Goal: Book appointment/travel/reservation

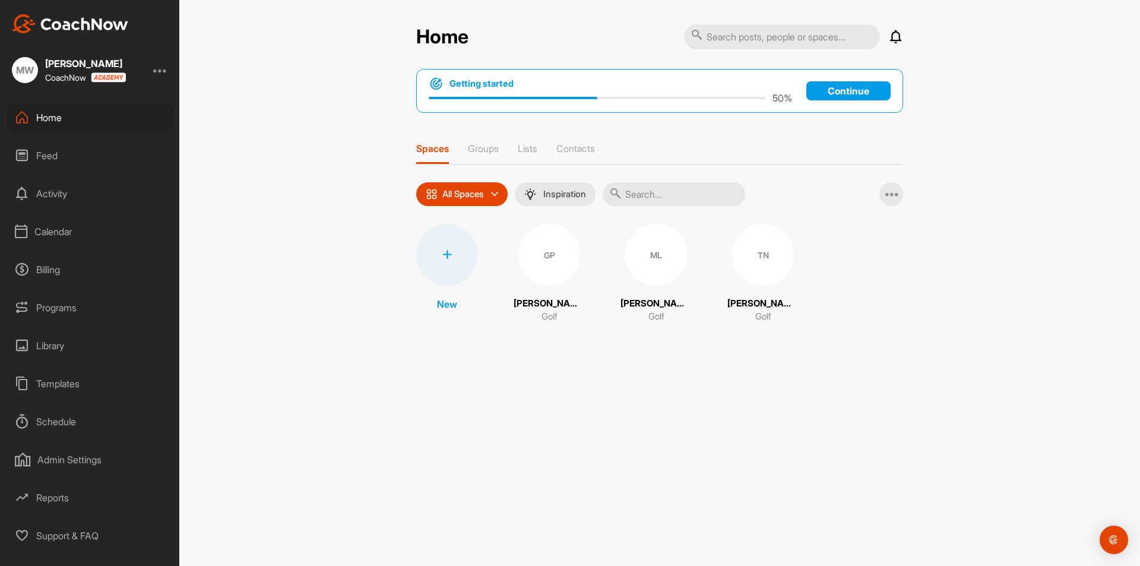
click at [51, 224] on div "Calendar" at bounding box center [90, 232] width 167 height 30
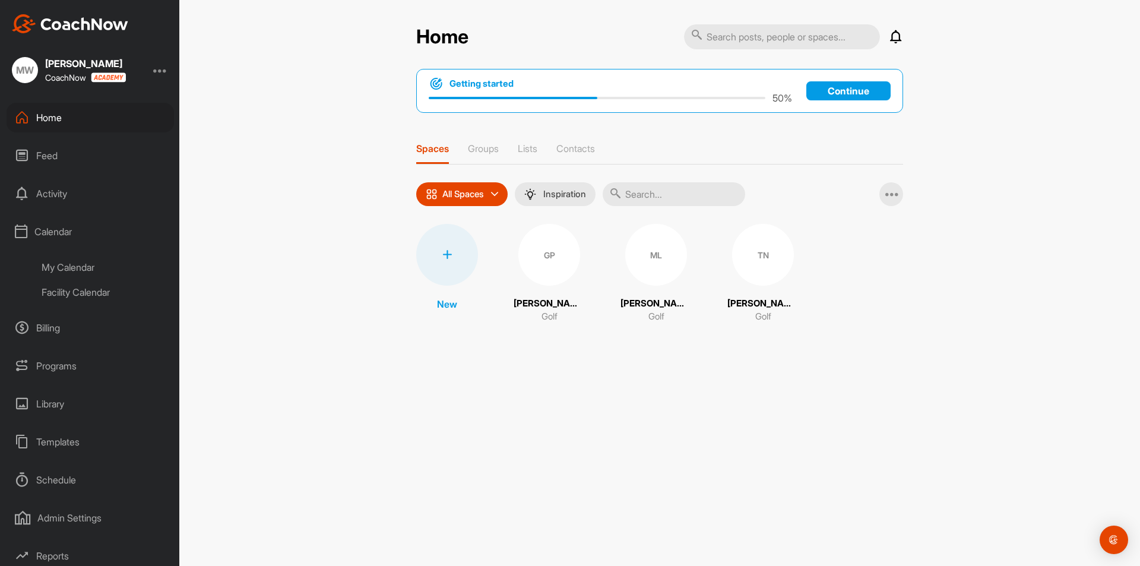
drag, startPoint x: 97, startPoint y: 315, endPoint x: 97, endPoint y: 302, distance: 13.1
click at [97, 312] on div "Home Feed Activity Calendar My Calendar Facility Calendar Billing Programs Libr…" at bounding box center [89, 334] width 179 height 463
click at [97, 299] on div "Facility Calendar" at bounding box center [103, 292] width 141 height 25
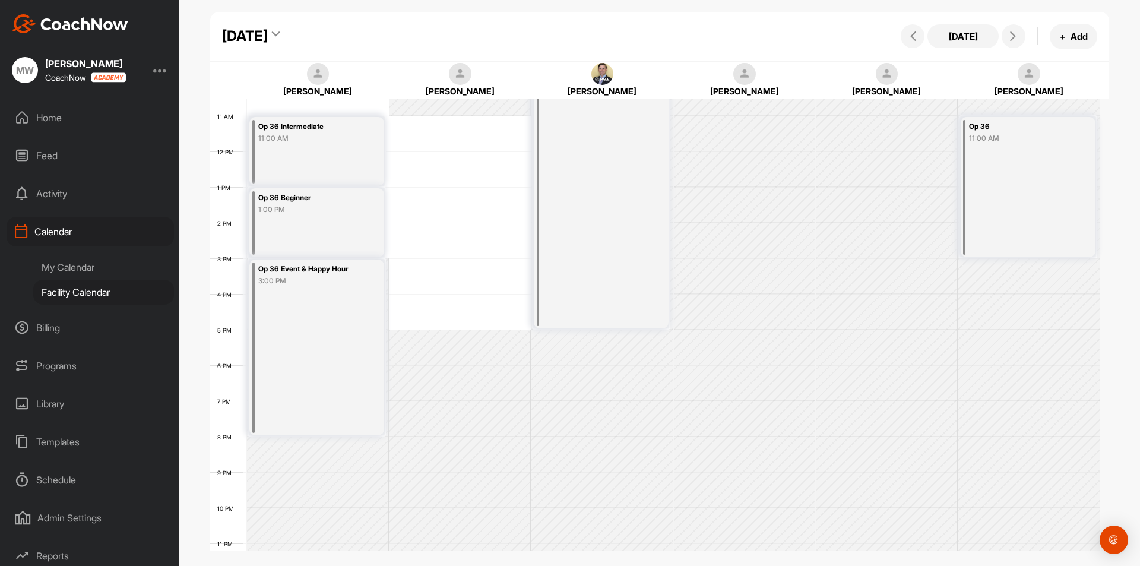
scroll to position [403, 0]
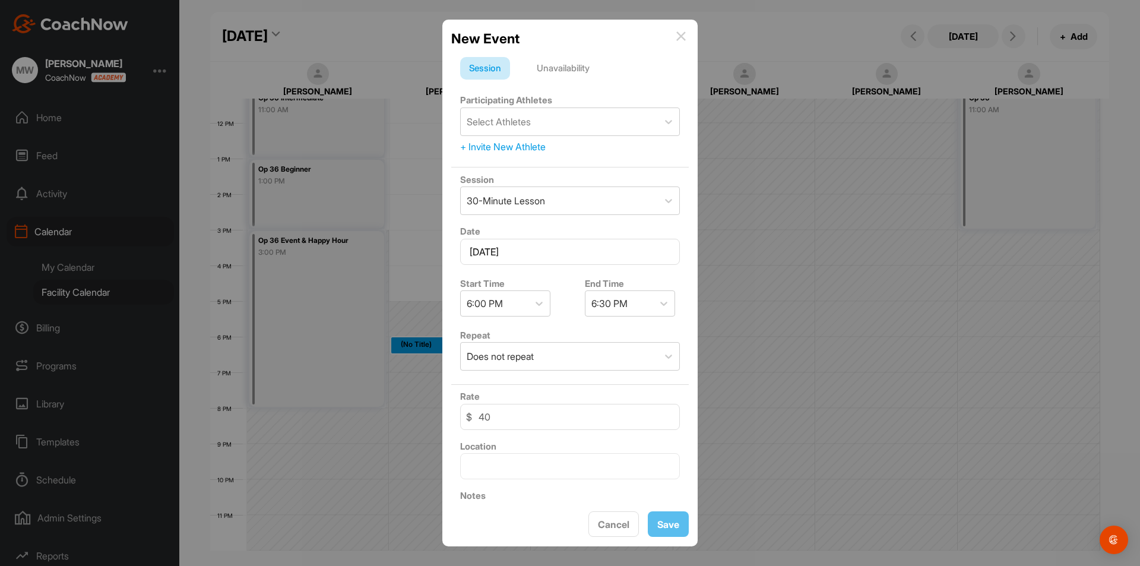
click at [572, 70] on div "Unavailability" at bounding box center [563, 68] width 71 height 23
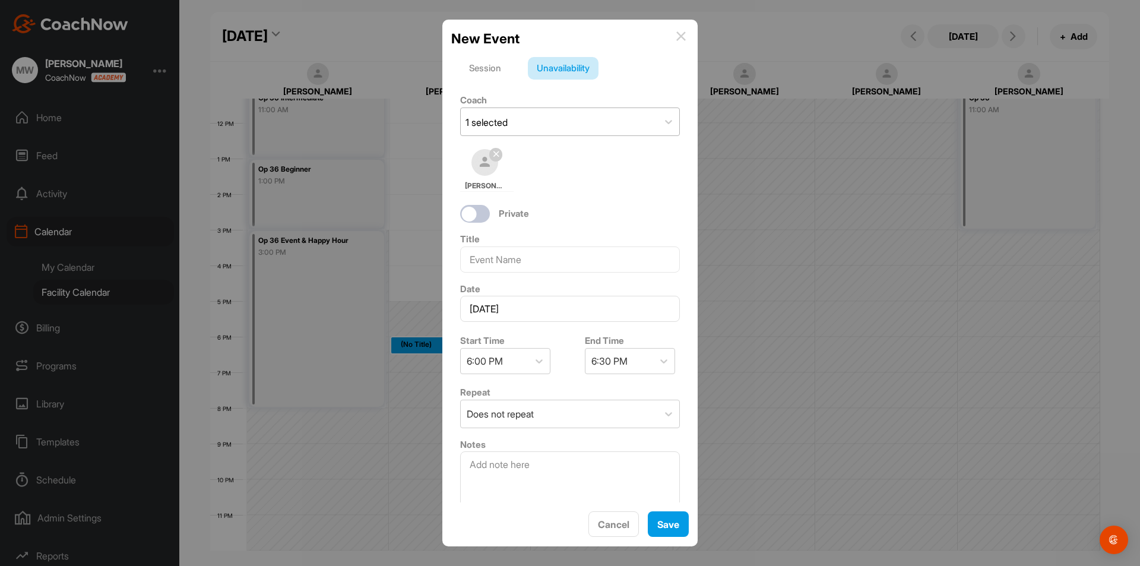
click at [553, 129] on div "1 selected" at bounding box center [559, 121] width 197 height 27
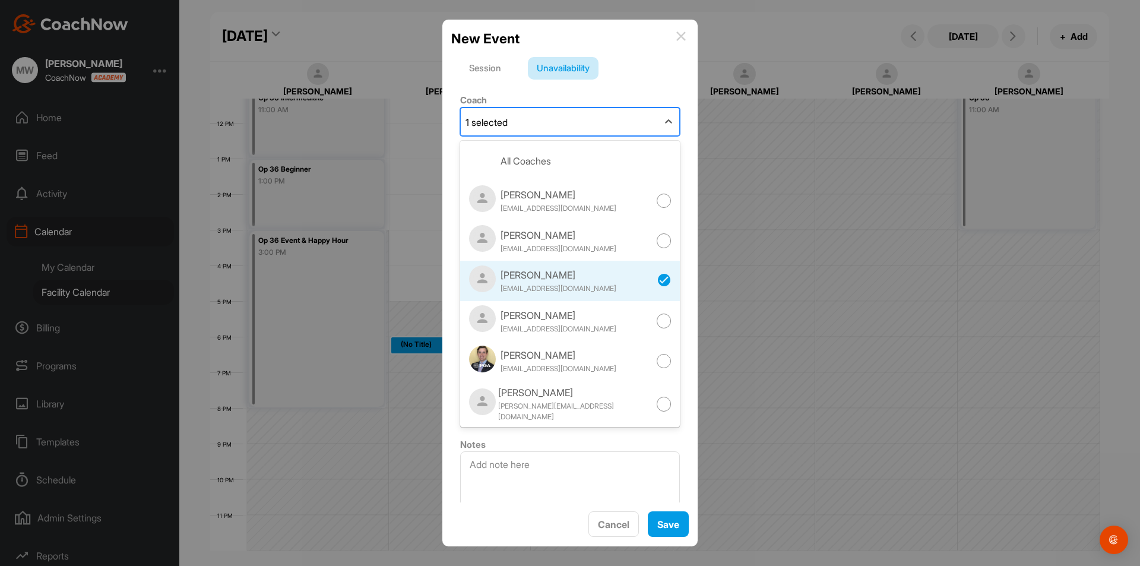
click at [553, 129] on div "1 selected" at bounding box center [559, 121] width 197 height 27
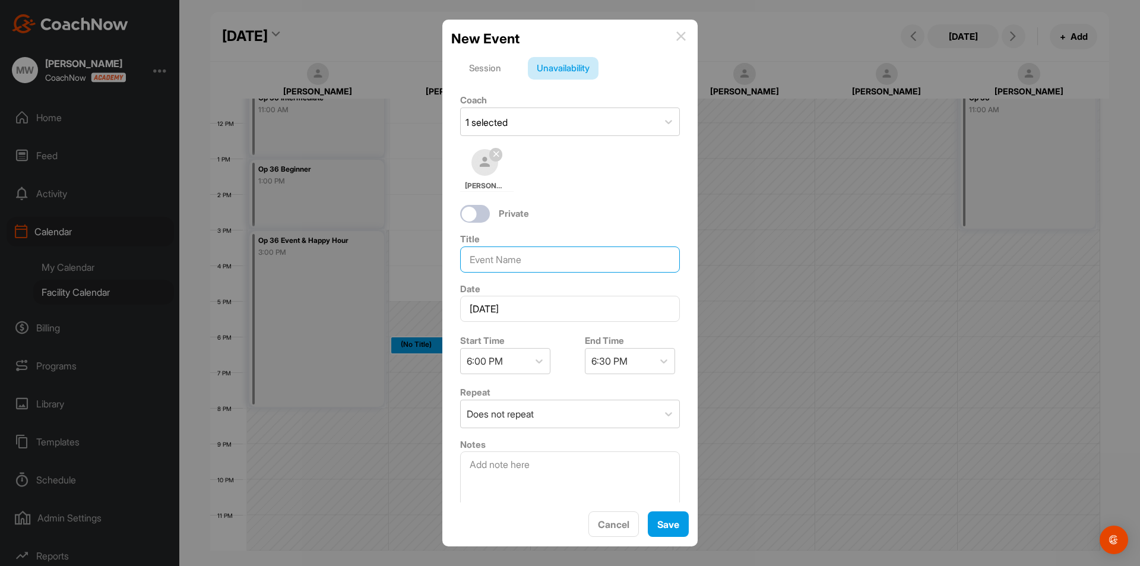
click at [551, 268] on input at bounding box center [570, 259] width 220 height 26
type input "[PERSON_NAME]"
click at [532, 364] on div at bounding box center [538, 360] width 21 height 21
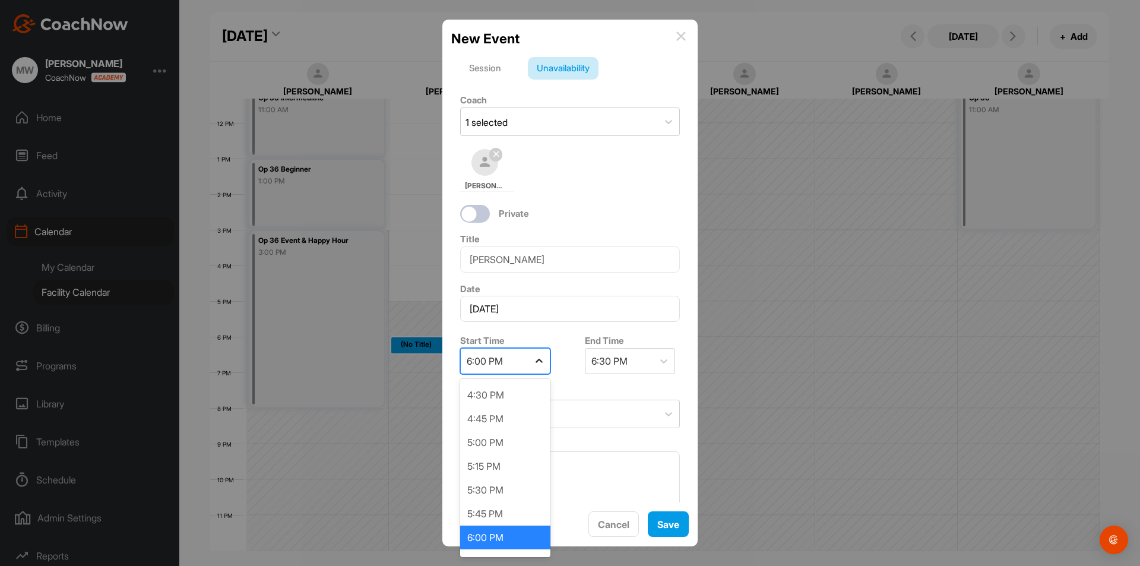
click at [532, 364] on div at bounding box center [538, 360] width 21 height 21
click at [626, 356] on div "6:30 PM" at bounding box center [619, 360] width 68 height 25
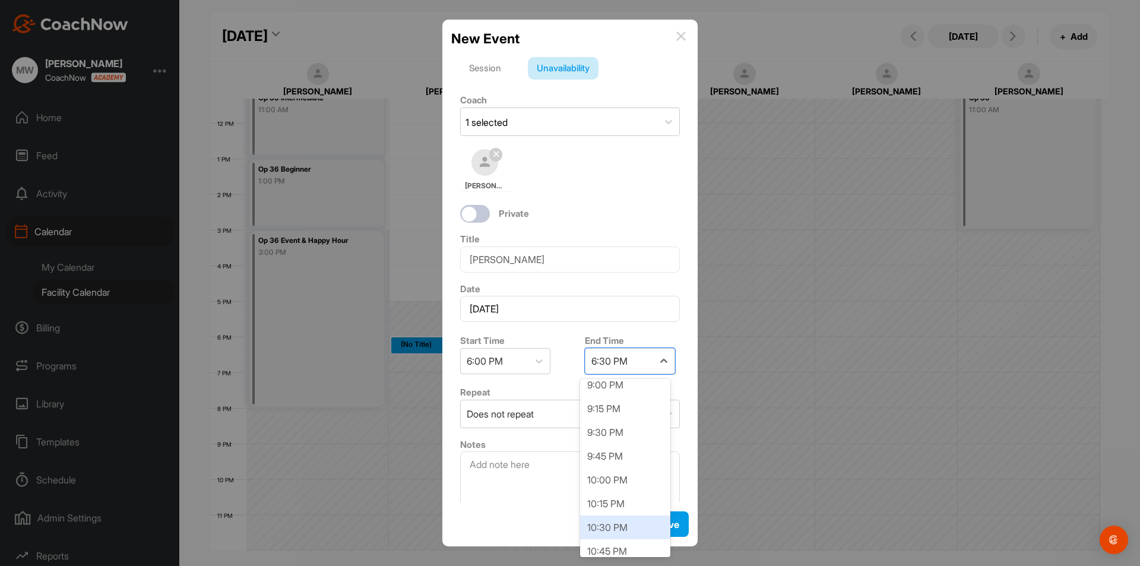
scroll to position [254, 0]
click at [617, 399] on div "9:00 PM" at bounding box center [625, 400] width 90 height 24
click at [674, 529] on button "Save" at bounding box center [668, 524] width 41 height 26
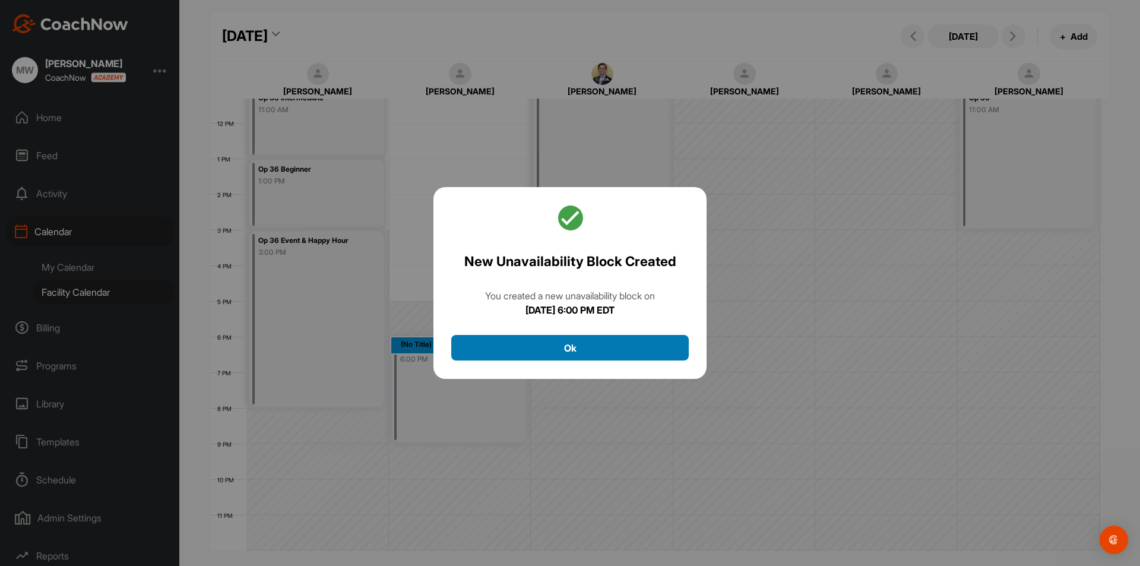
click at [631, 350] on button "Ok" at bounding box center [569, 348] width 237 height 26
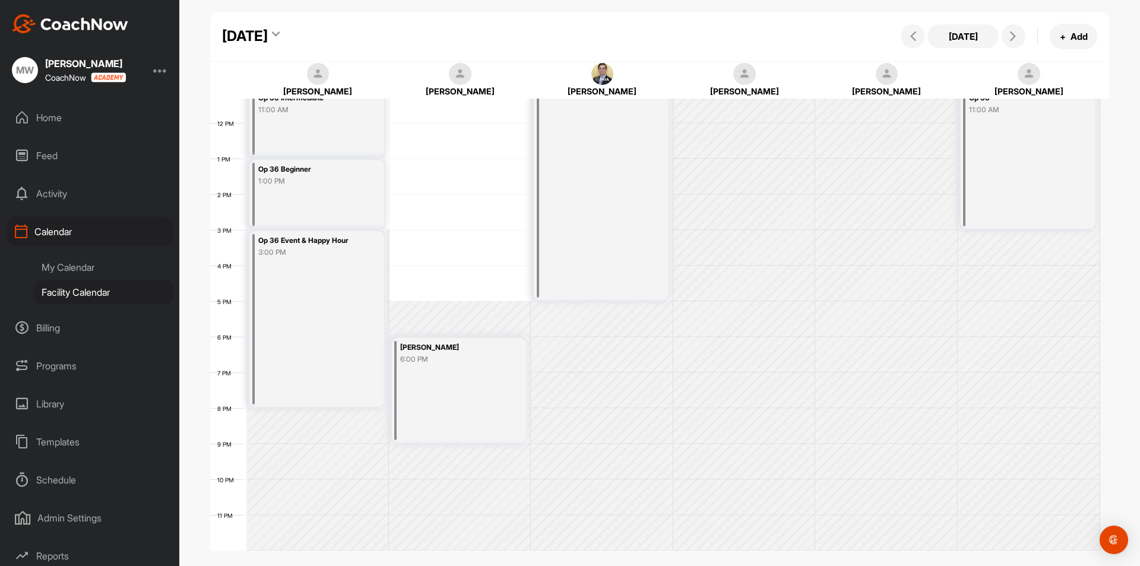
scroll to position [106, 0]
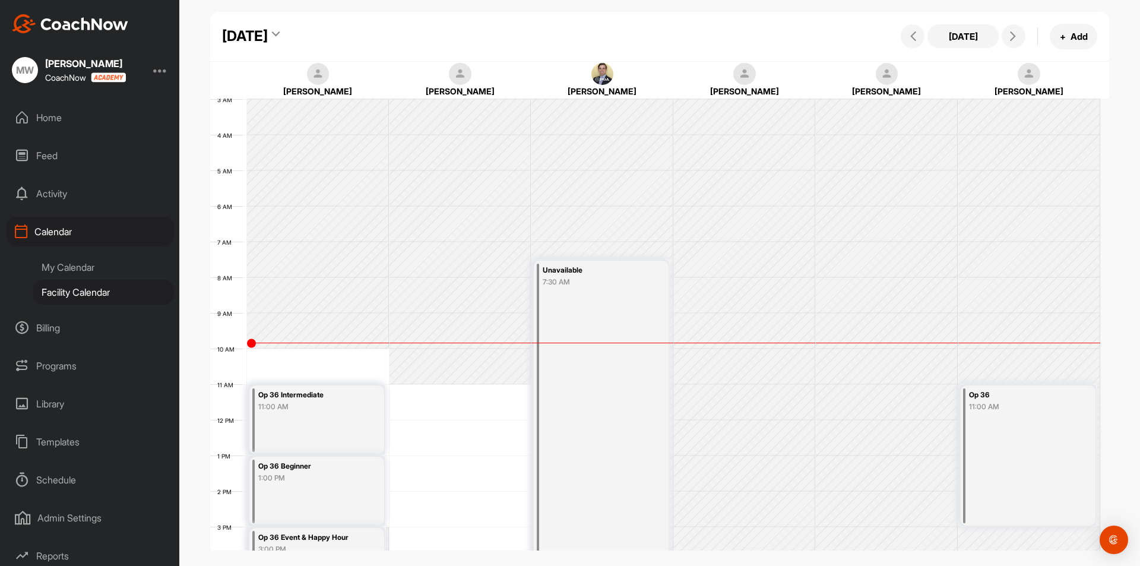
click at [268, 33] on div "[DATE]" at bounding box center [245, 36] width 46 height 21
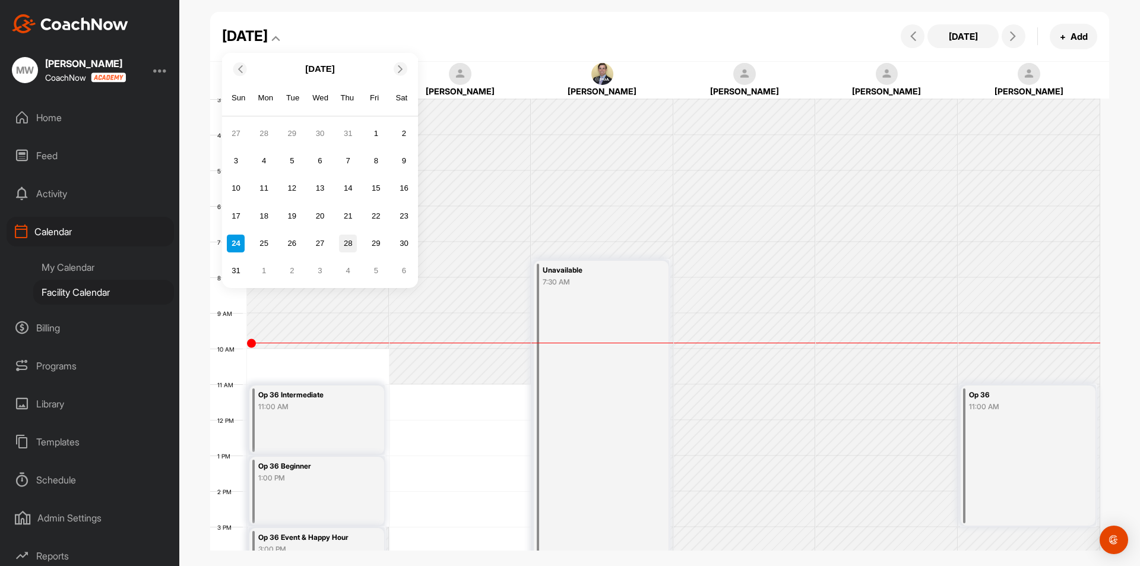
click at [342, 240] on div "28" at bounding box center [348, 243] width 18 height 18
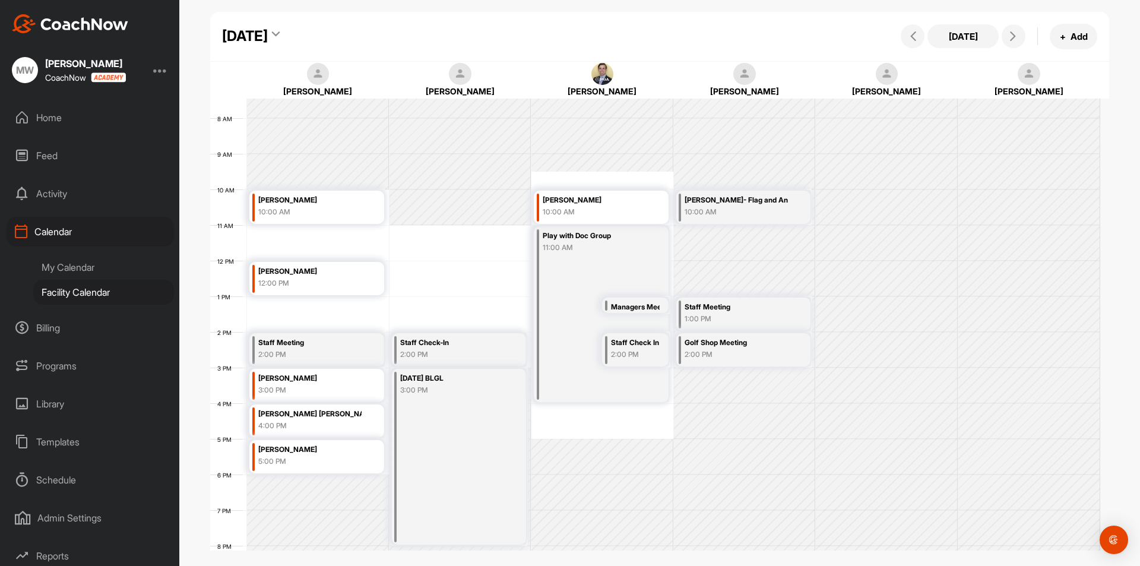
scroll to position [265, 0]
click at [915, 31] on button at bounding box center [912, 36] width 24 height 24
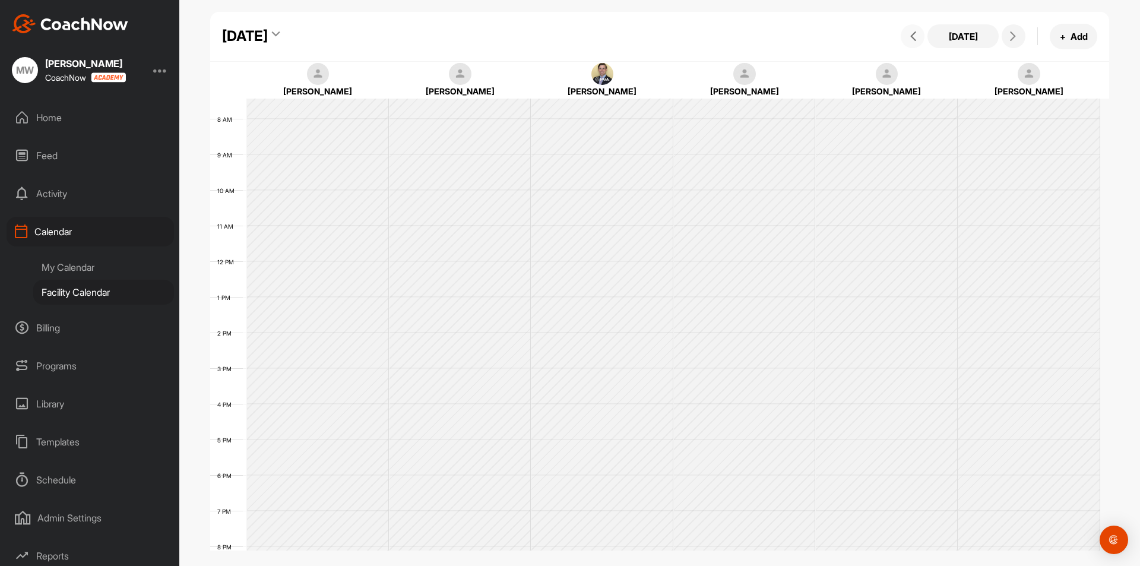
scroll to position [205, 0]
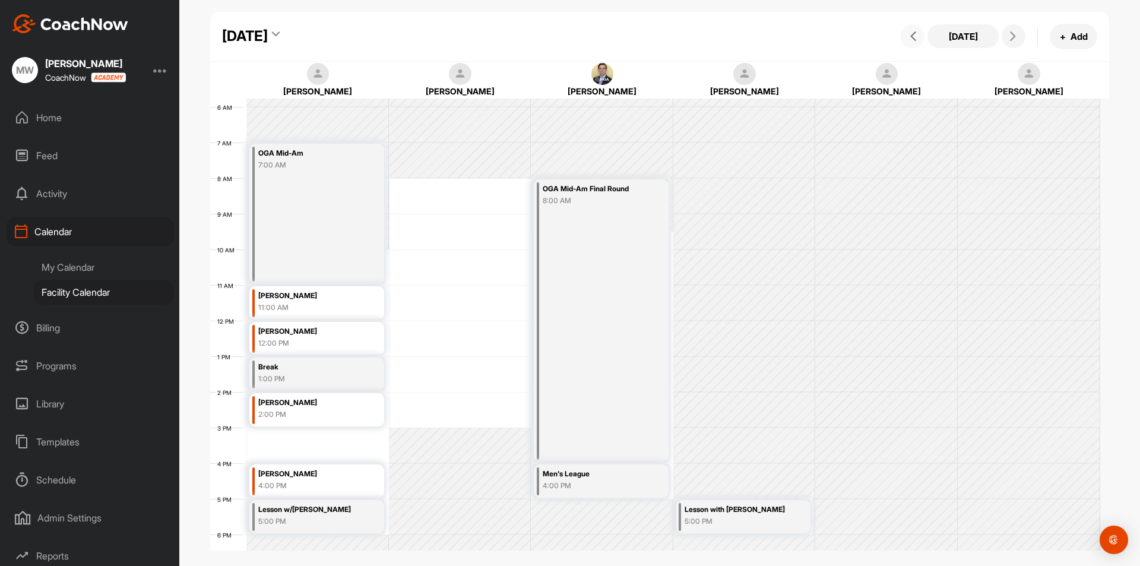
click at [915, 31] on button at bounding box center [912, 36] width 24 height 24
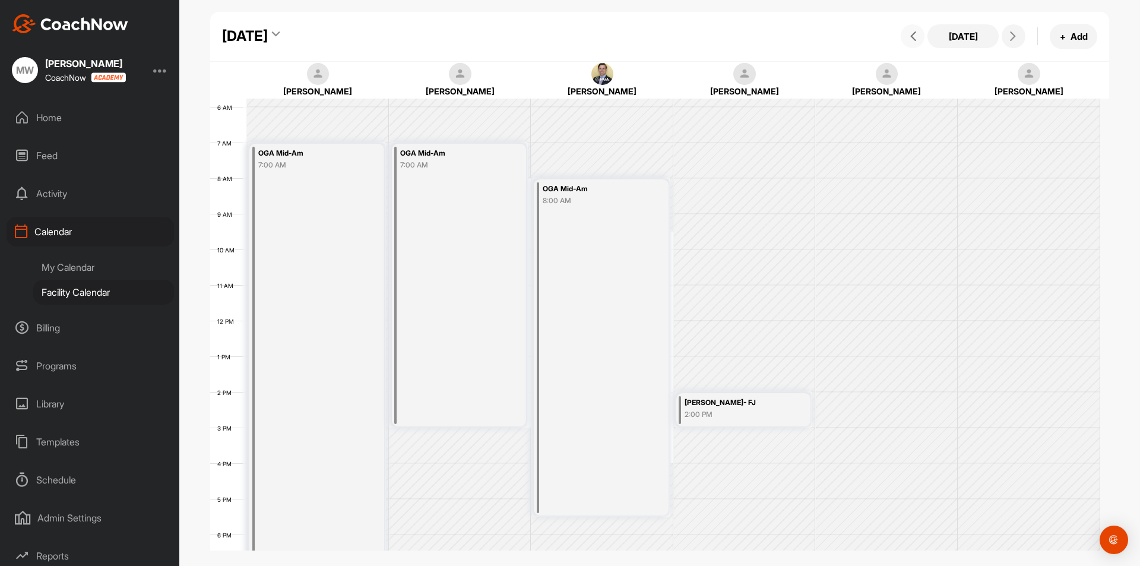
click at [917, 32] on icon at bounding box center [912, 35] width 9 height 9
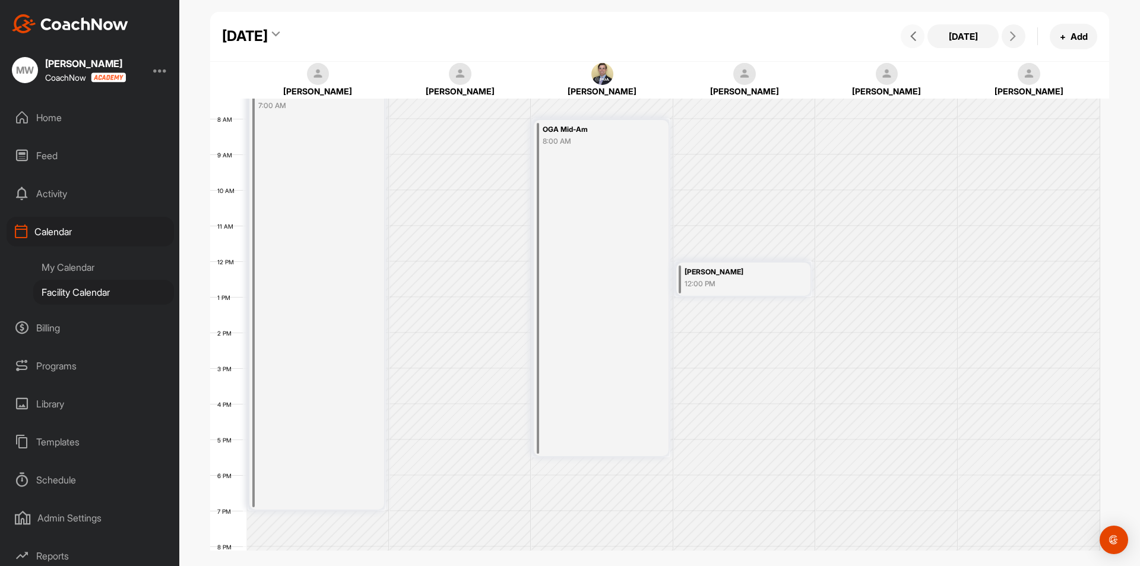
scroll to position [87, 0]
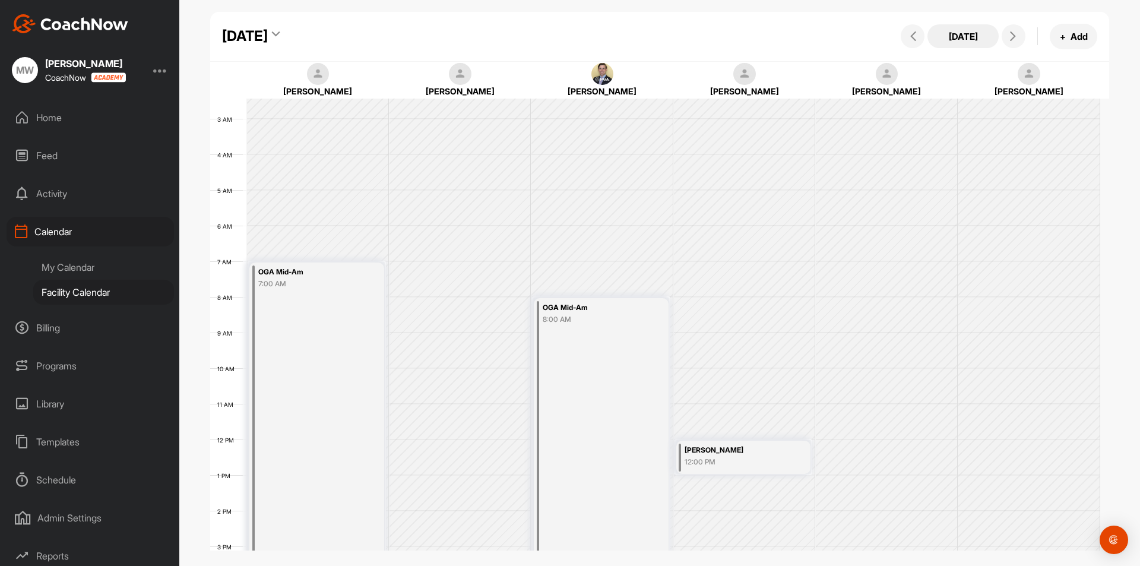
click at [986, 31] on button "[DATE]" at bounding box center [962, 36] width 71 height 24
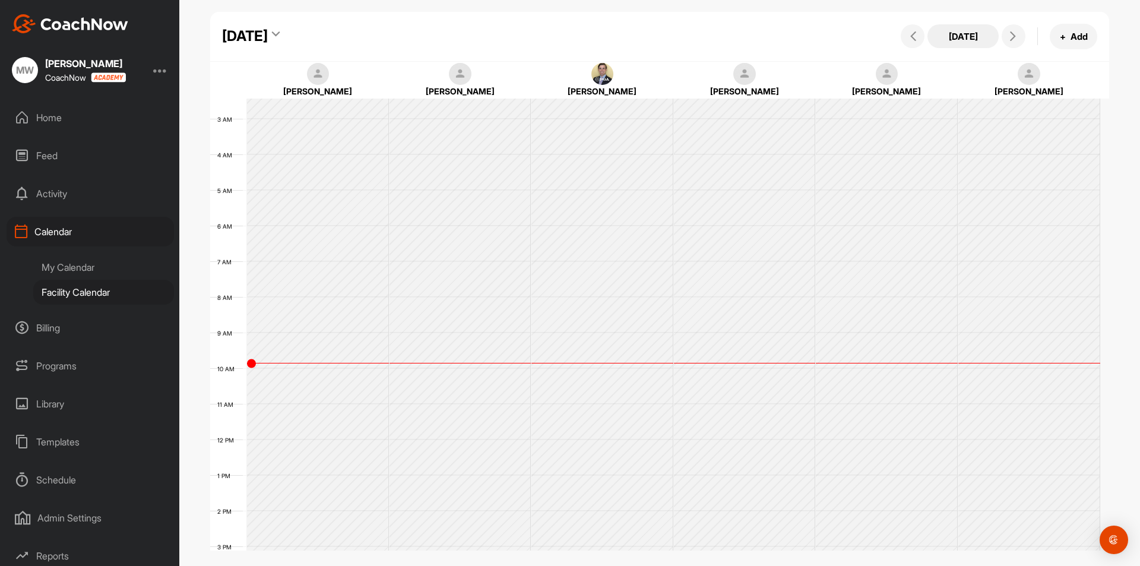
scroll to position [205, 0]
